Goal: Obtain resource: Obtain resource

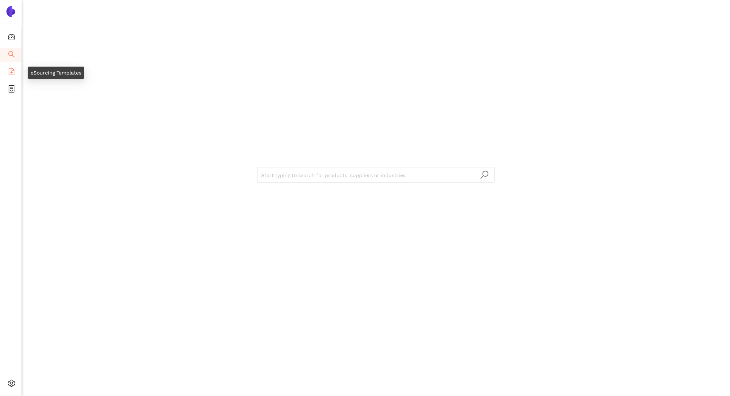
click at [10, 66] on span "file-add" at bounding box center [11, 73] width 7 height 14
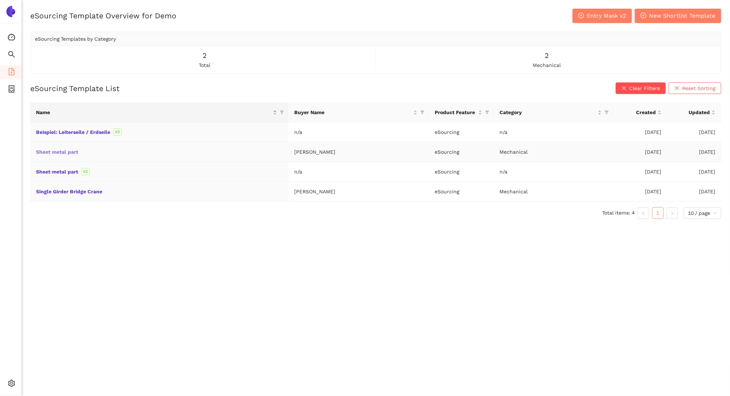
click at [0, 0] on link "Sheet metal part" at bounding box center [0, 0] width 0 height 0
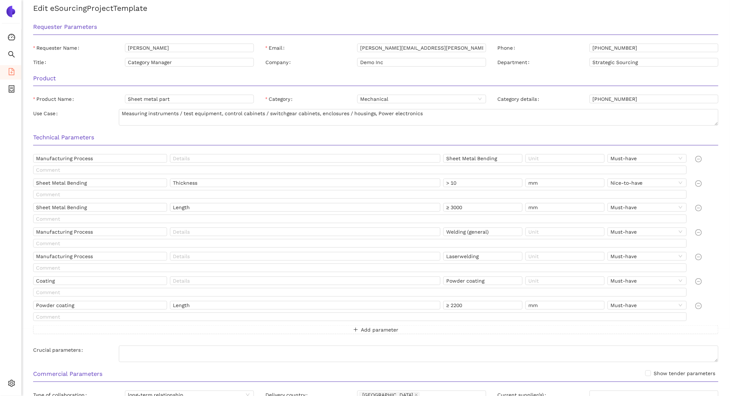
scroll to position [72, 0]
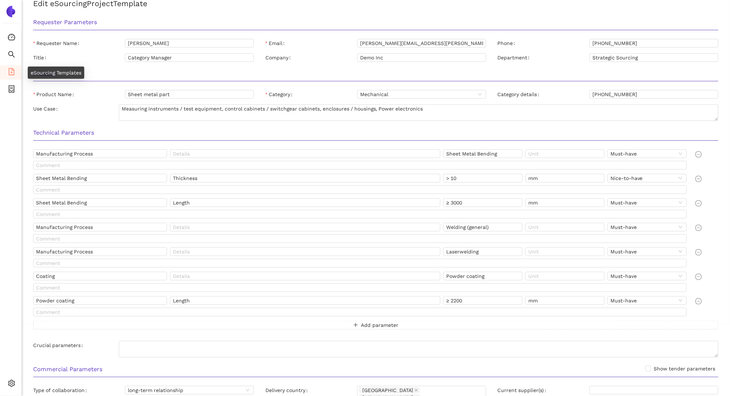
click at [12, 72] on icon "file-add" at bounding box center [12, 71] width 6 height 7
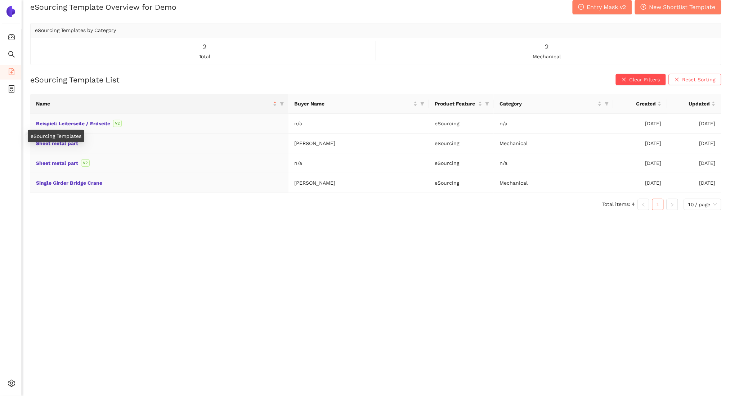
scroll to position [9, 0]
click at [0, 0] on link "Sheet metal part" at bounding box center [0, 0] width 0 height 0
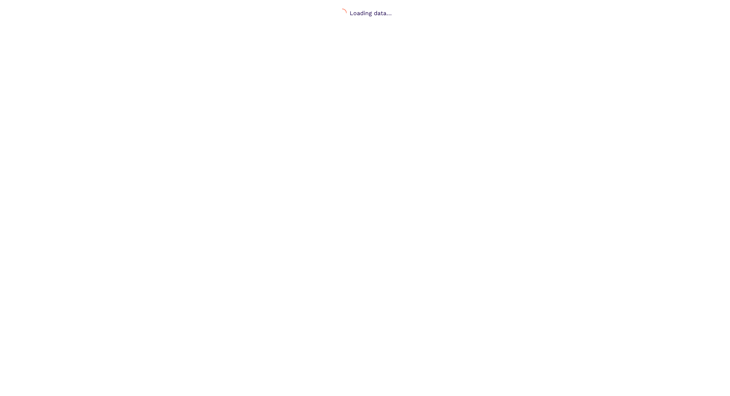
click at [498, 227] on body "Loading data..." at bounding box center [365, 207] width 730 height 396
